Goal: Information Seeking & Learning: Learn about a topic

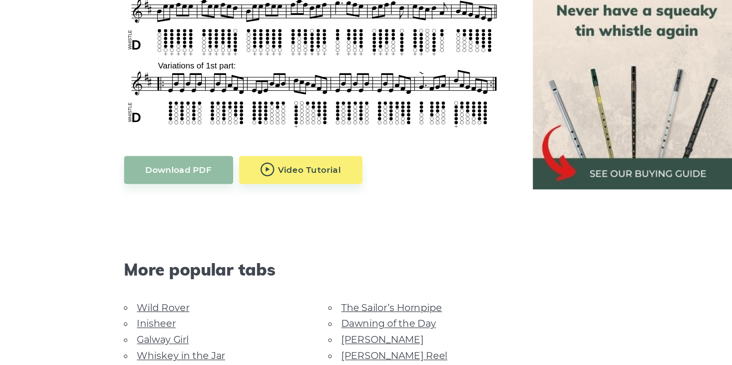
scroll to position [283, 0]
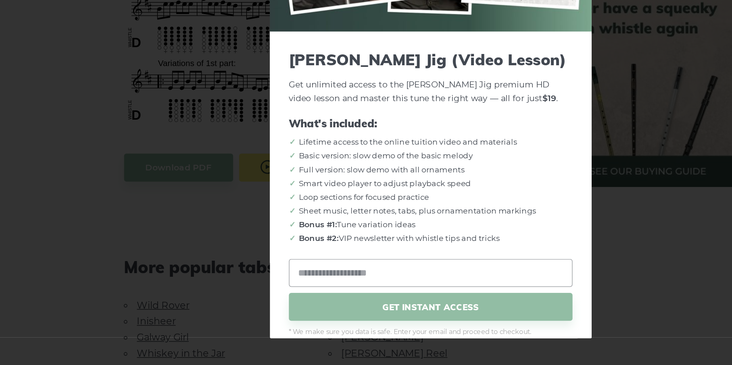
click at [281, 225] on body "NEW: Discover PST10 - Tin Whistle Course Lessons Fingering Charts Tabs & Notes …" at bounding box center [366, 347] width 732 height 1261
click at [211, 248] on div "× Morrison’s Jig (Video Lesson) Get unlimited access to the Morrison’s Jig prem…" at bounding box center [366, 182] width 732 height 365
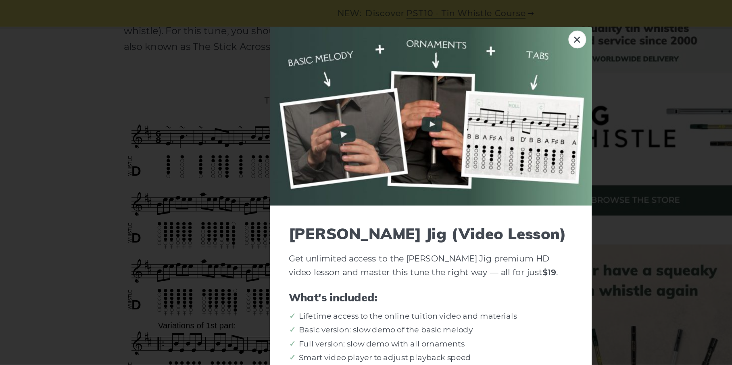
scroll to position [219, 0]
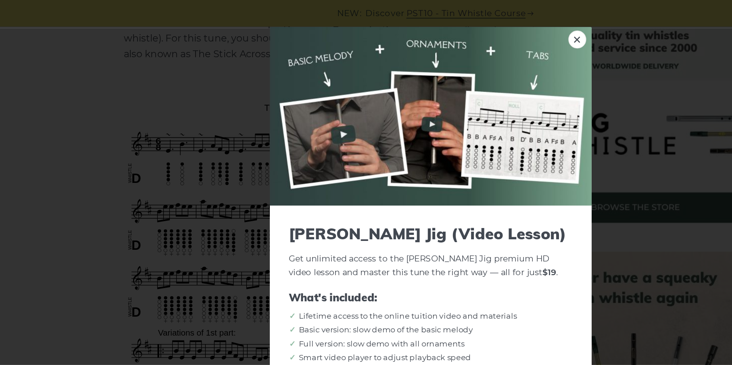
click at [301, 90] on img at bounding box center [366, 78] width 218 height 121
click at [459, 25] on link "×" at bounding box center [465, 27] width 12 height 12
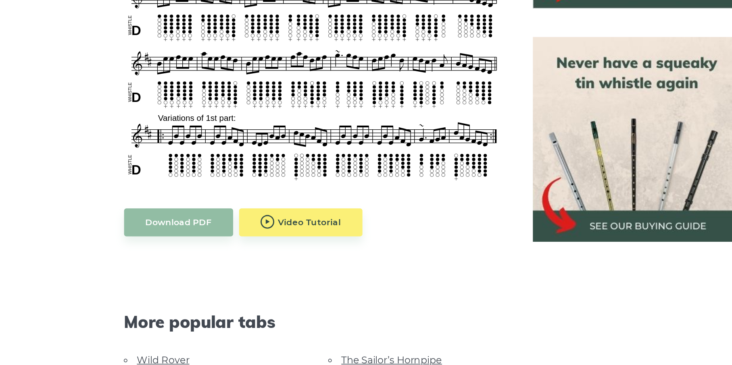
scroll to position [250, 0]
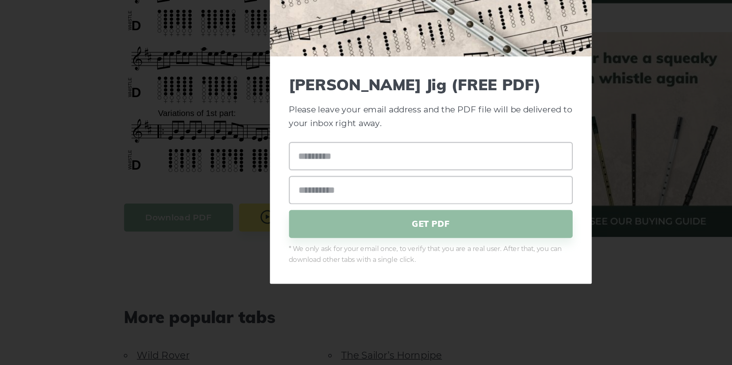
click at [342, 276] on span "GET PDF" at bounding box center [366, 269] width 192 height 19
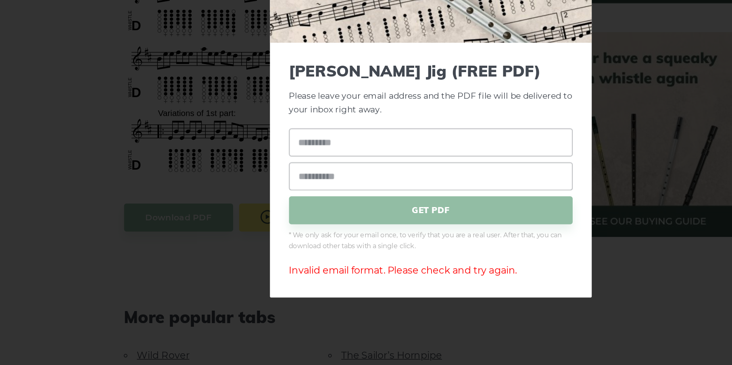
click at [469, 333] on div "× Morrison’s Jig (FREE PDF) Please leave your email address and the PDF file wi…" at bounding box center [366, 182] width 732 height 365
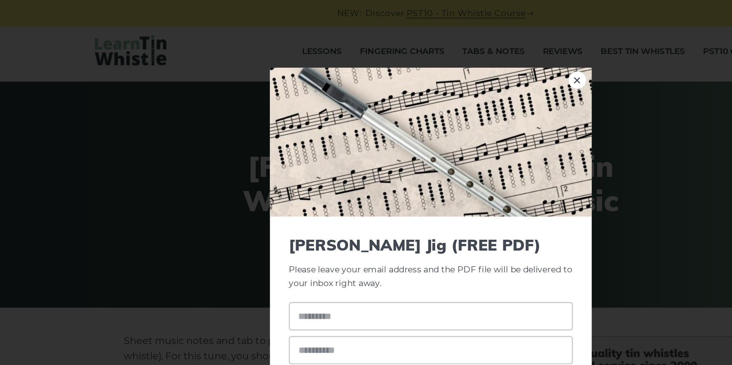
scroll to position [0, 0]
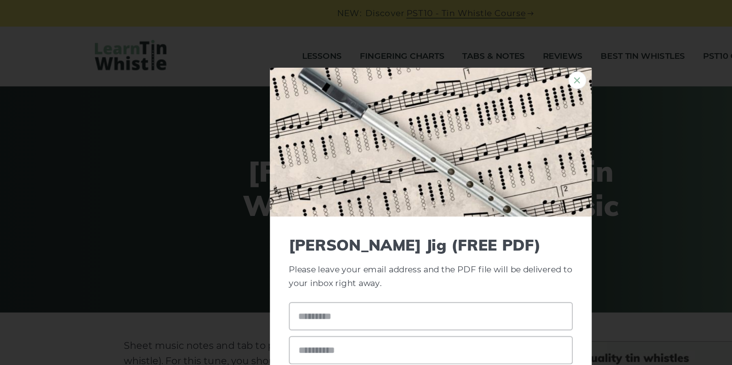
click at [468, 51] on link "×" at bounding box center [465, 54] width 12 height 12
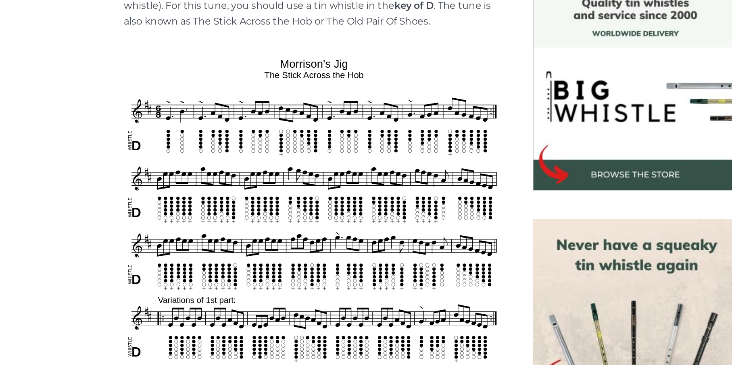
scroll to position [192, 0]
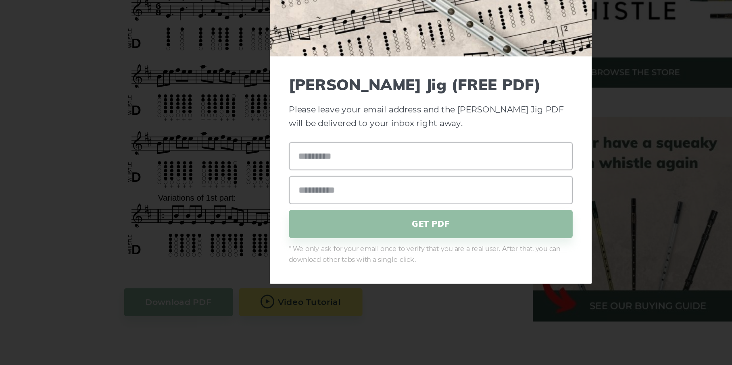
drag, startPoint x: 313, startPoint y: 214, endPoint x: 135, endPoint y: 223, distance: 178.4
click at [135, 223] on div "× Morrison’s Jig (FREE PDF) Please leave your email address and the Morrison’s …" at bounding box center [366, 182] width 732 height 365
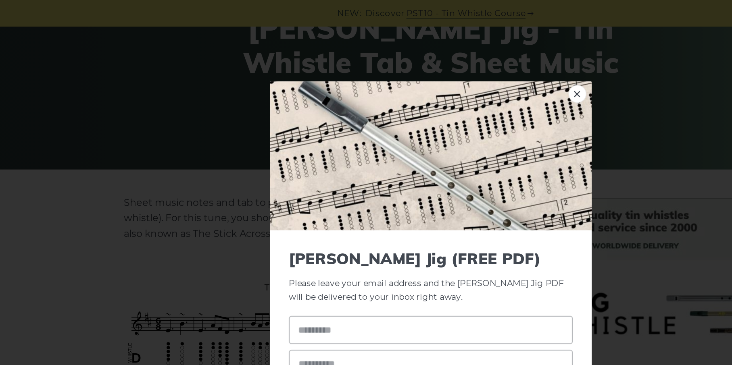
scroll to position [95, 0]
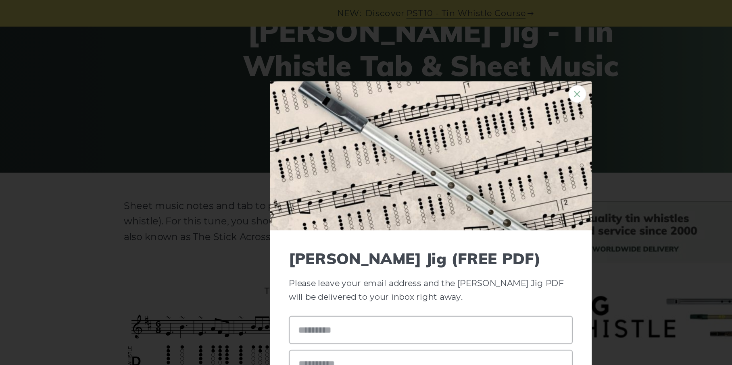
click at [469, 63] on link "×" at bounding box center [465, 64] width 12 height 12
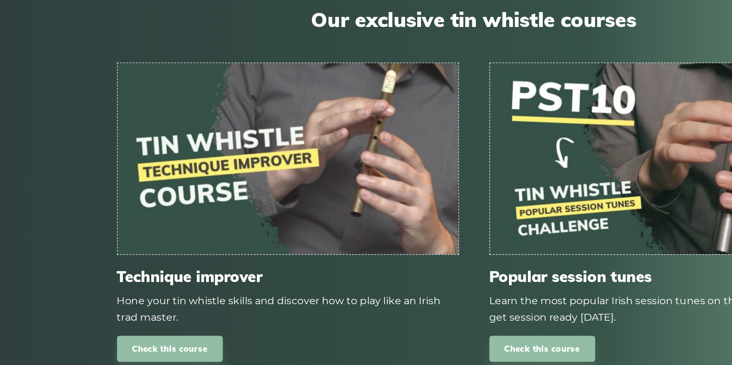
scroll to position [691, 0]
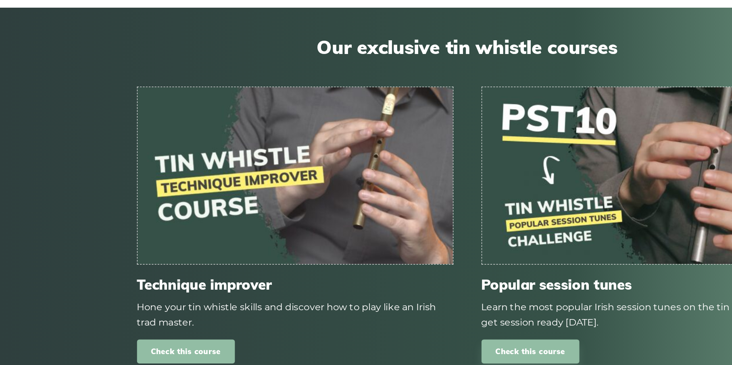
click at [171, 348] on link "Check this course" at bounding box center [172, 356] width 67 height 17
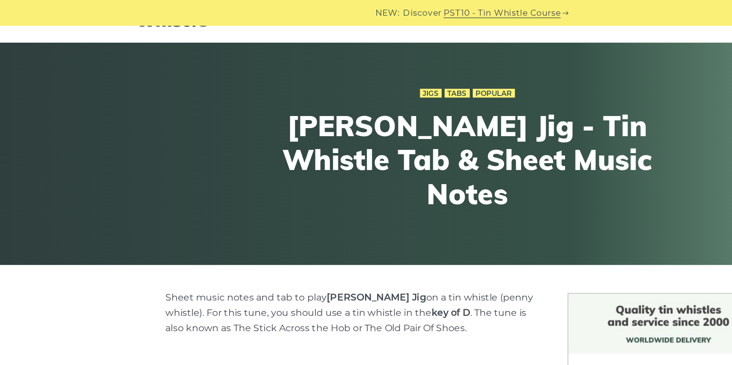
scroll to position [0, 0]
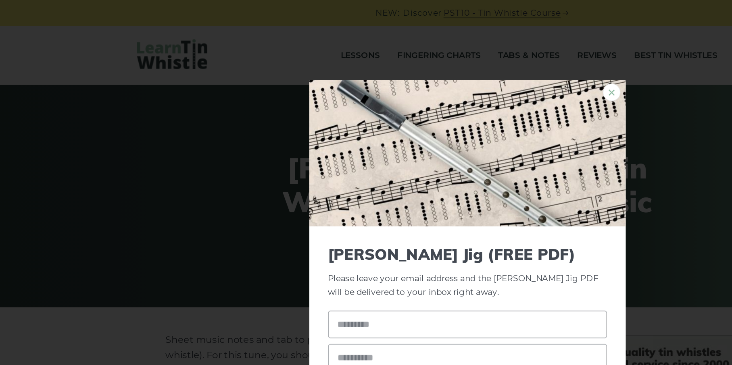
click at [467, 67] on link "×" at bounding box center [465, 64] width 12 height 12
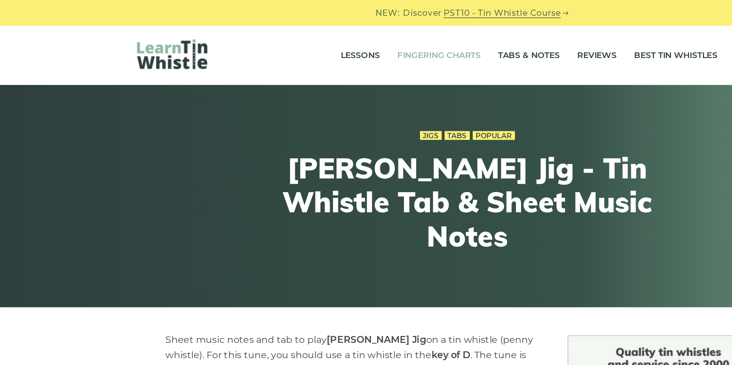
click at [323, 40] on link "Fingering Charts" at bounding box center [346, 38] width 57 height 20
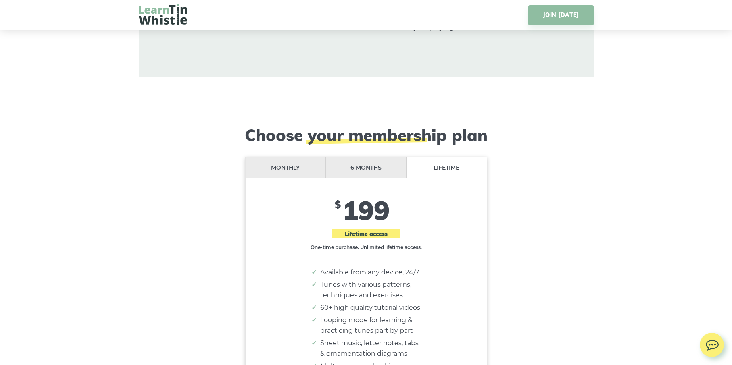
scroll to position [6523, 0]
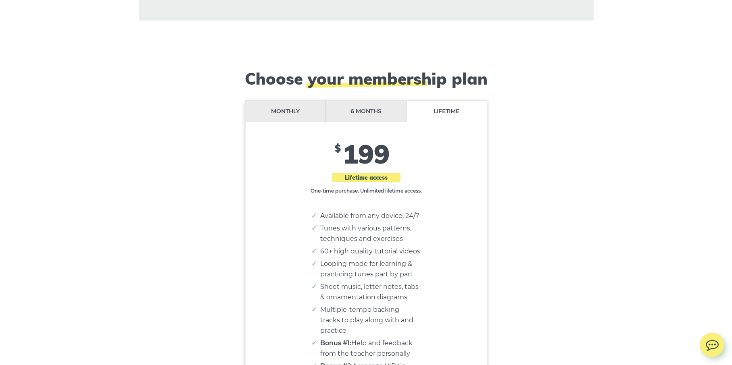
click at [383, 101] on li "6 months" at bounding box center [366, 111] width 81 height 21
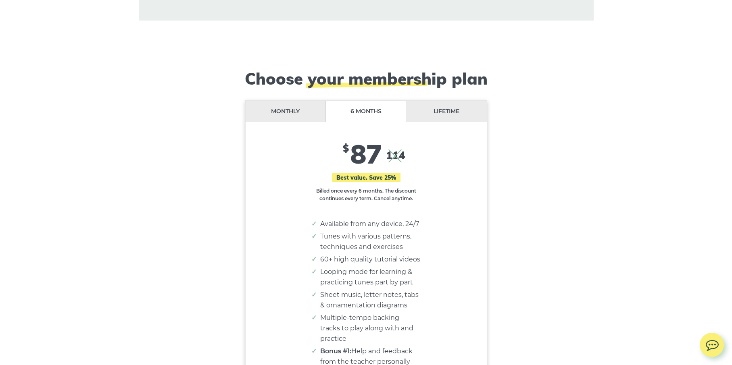
click at [309, 110] on li "Monthly" at bounding box center [286, 111] width 81 height 21
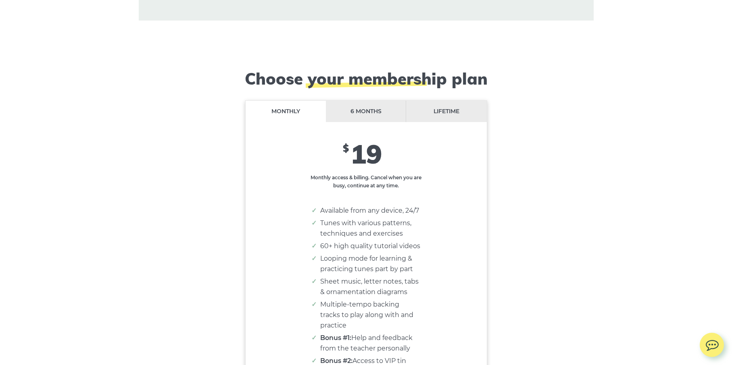
click at [432, 108] on li "Lifetime" at bounding box center [446, 111] width 80 height 21
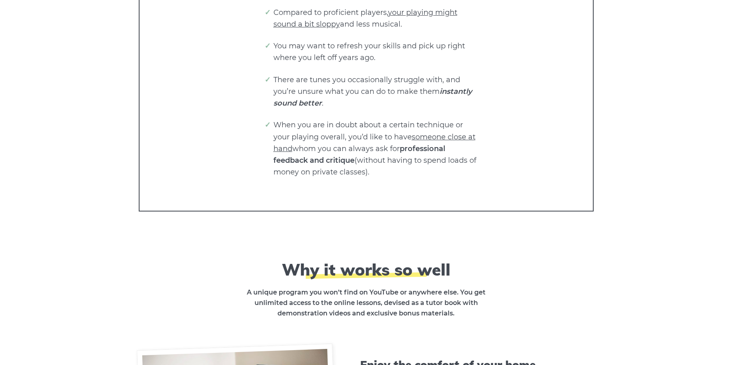
scroll to position [0, 0]
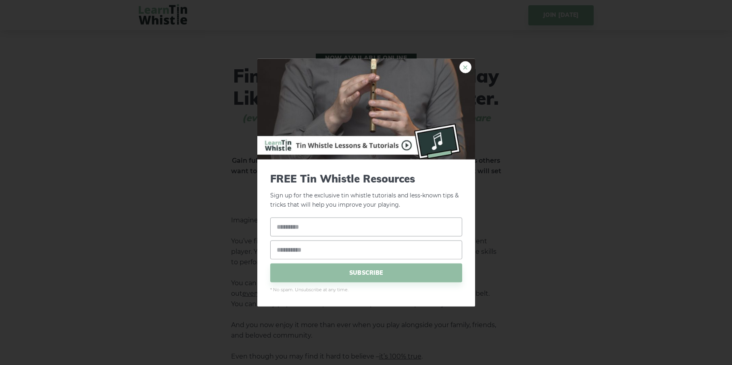
click at [464, 65] on link "×" at bounding box center [465, 67] width 12 height 12
